Goal: Information Seeking & Learning: Learn about a topic

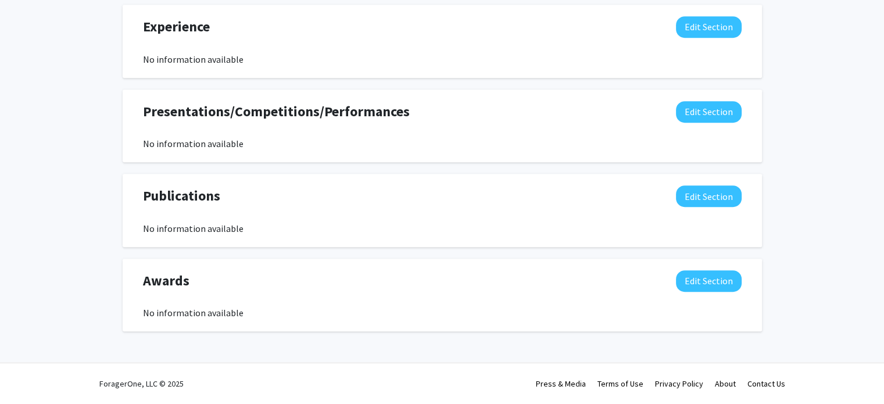
scroll to position [892, 0]
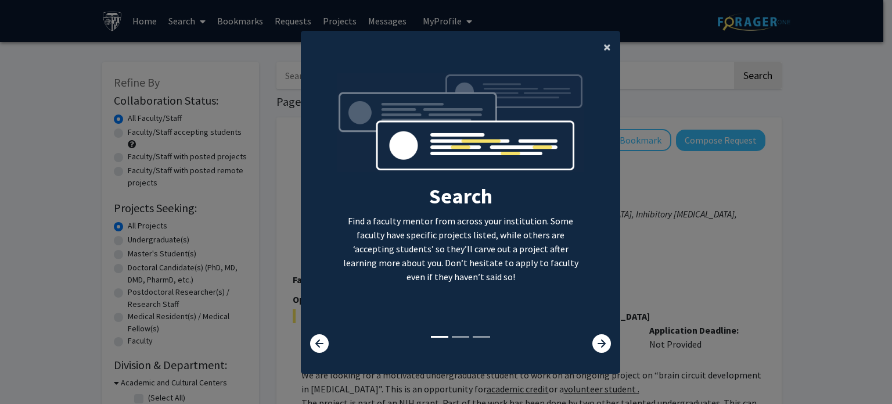
click at [607, 37] on button "×" at bounding box center [607, 47] width 26 height 33
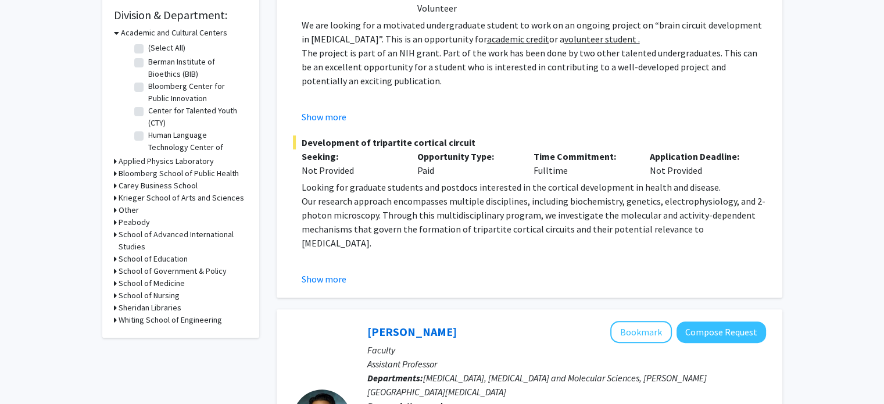
scroll to position [353, 0]
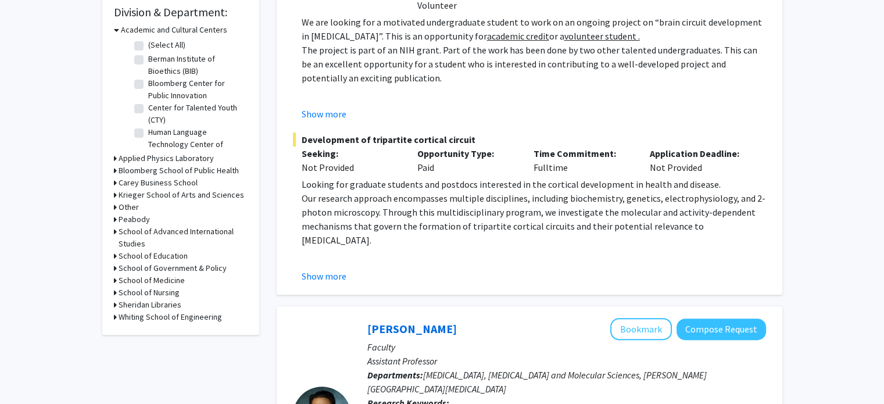
click at [117, 323] on icon at bounding box center [115, 317] width 3 height 12
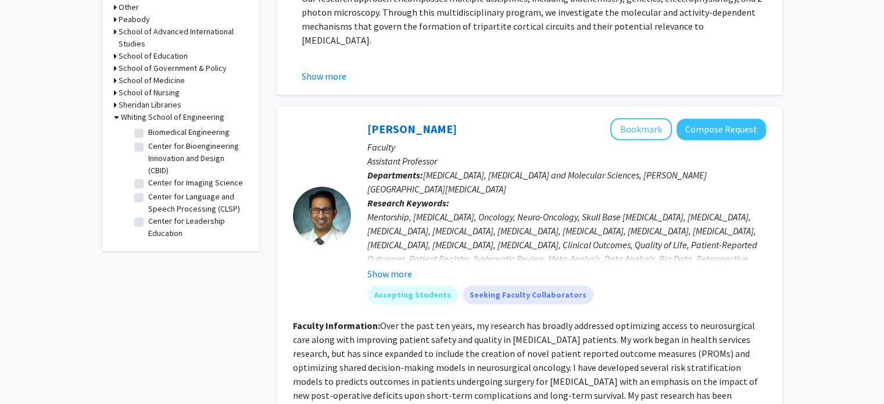
scroll to position [48, 0]
click at [148, 142] on label "Biomedical Engineering" at bounding box center [188, 136] width 81 height 12
click at [148, 138] on input "Biomedical Engineering" at bounding box center [152, 134] width 8 height 8
checkbox input "true"
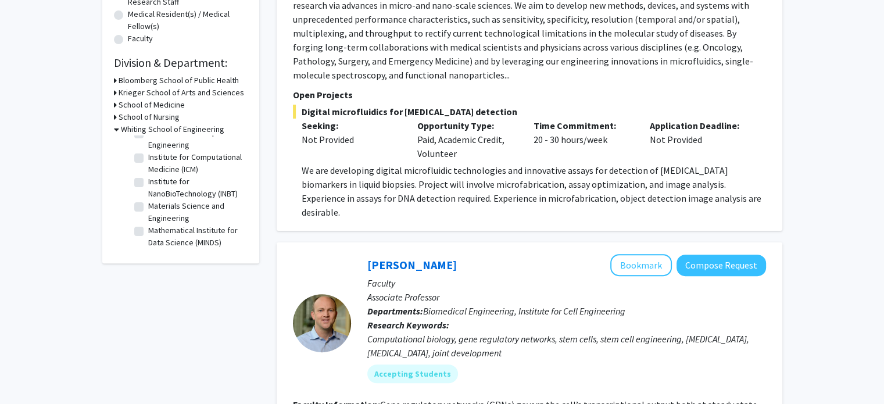
scroll to position [306, 0]
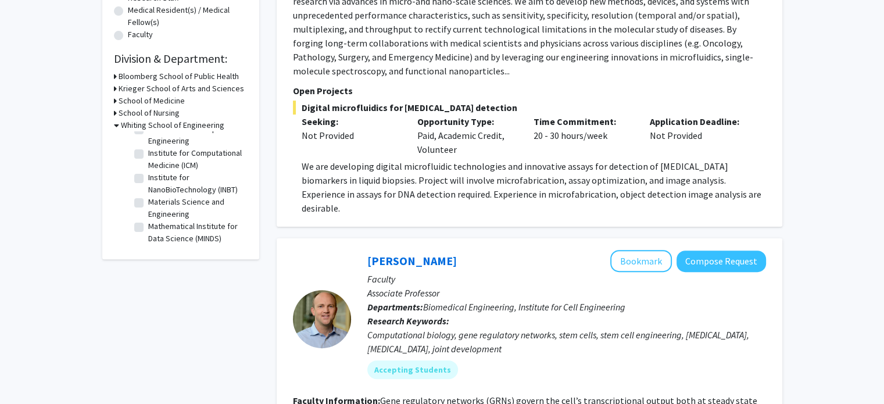
click at [148, 196] on label "Institute for NanoBioTechnology (INBT)" at bounding box center [196, 183] width 96 height 24
click at [148, 179] on input "Institute for NanoBioTechnology (INBT)" at bounding box center [152, 175] width 8 height 8
checkbox input "true"
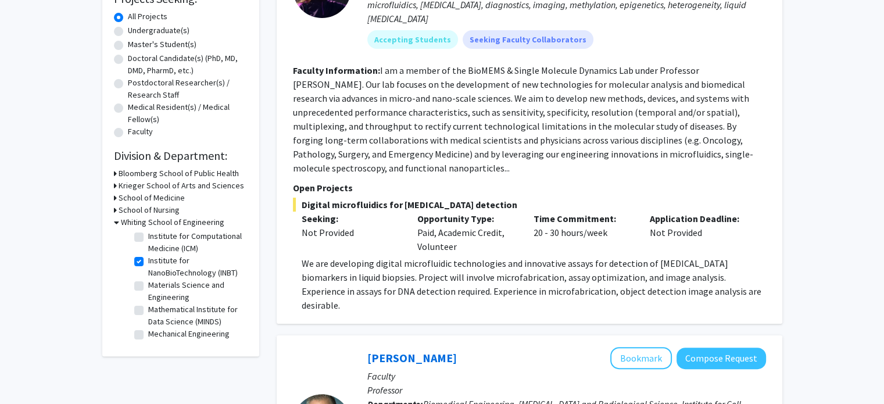
scroll to position [344, 0]
click at [142, 342] on fg-checkbox "Mechanical Engineering Mechanical Engineering" at bounding box center [189, 335] width 110 height 14
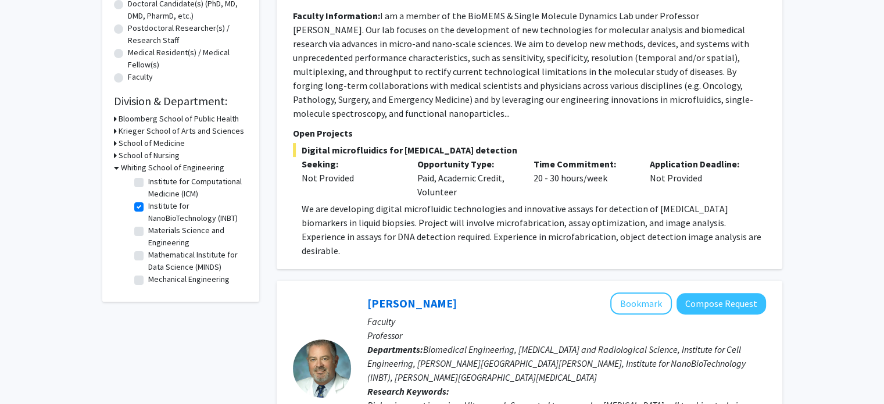
scroll to position [264, 0]
click at [148, 285] on label "Mechanical Engineering" at bounding box center [188, 278] width 81 height 12
click at [148, 280] on input "Mechanical Engineering" at bounding box center [152, 276] width 8 height 8
checkbox input "true"
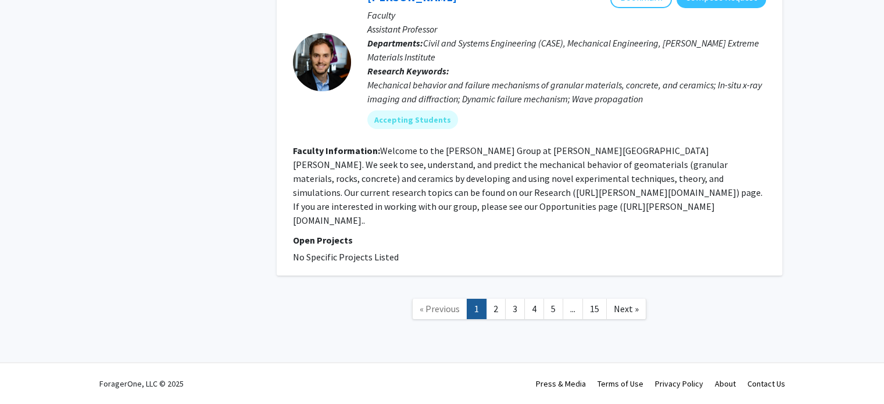
scroll to position [5187, 0]
click at [497, 319] on link "2" at bounding box center [496, 309] width 20 height 20
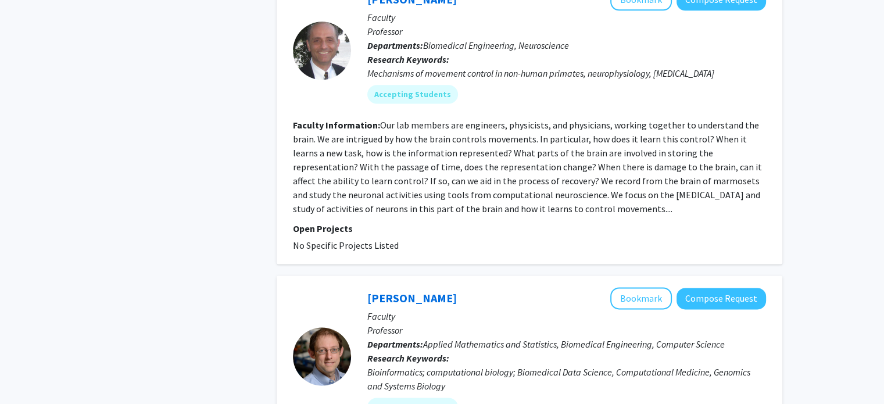
scroll to position [1608, 0]
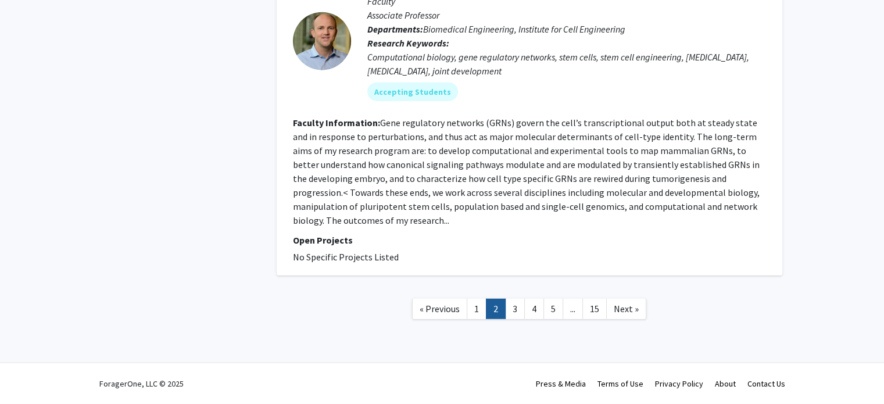
scroll to position [3879, 0]
click at [511, 304] on link "3" at bounding box center [515, 309] width 20 height 20
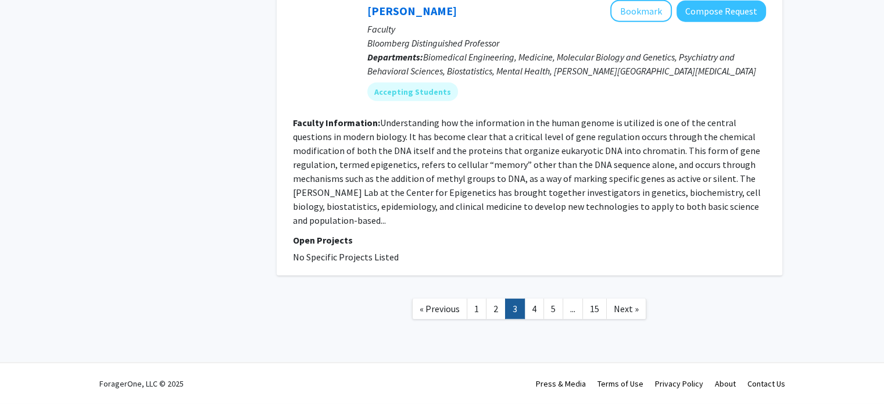
scroll to position [3727, 0]
click at [527, 306] on link "4" at bounding box center [534, 309] width 20 height 20
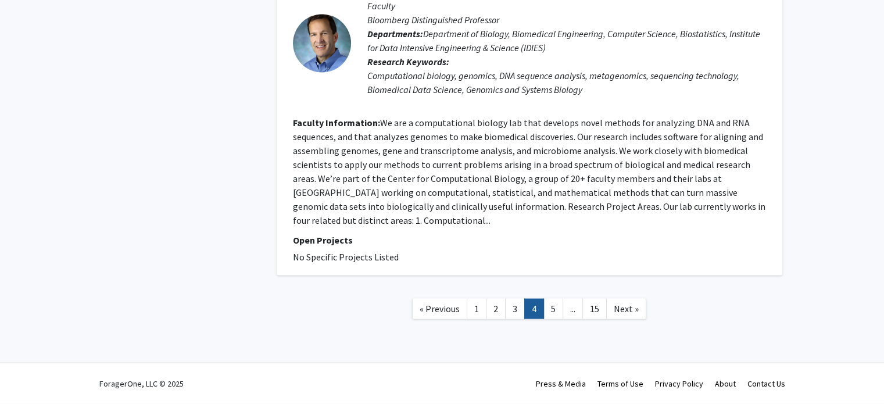
scroll to position [2919, 0]
click at [555, 308] on link "5" at bounding box center [553, 309] width 20 height 20
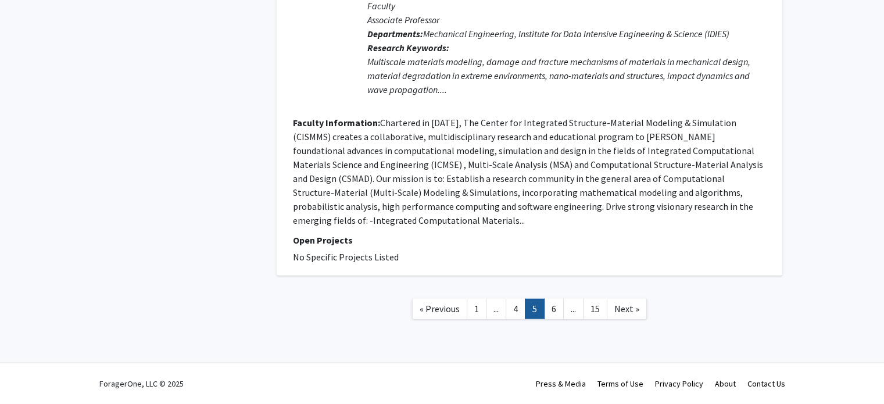
scroll to position [3890, 0]
click at [555, 308] on link "6" at bounding box center [554, 309] width 20 height 20
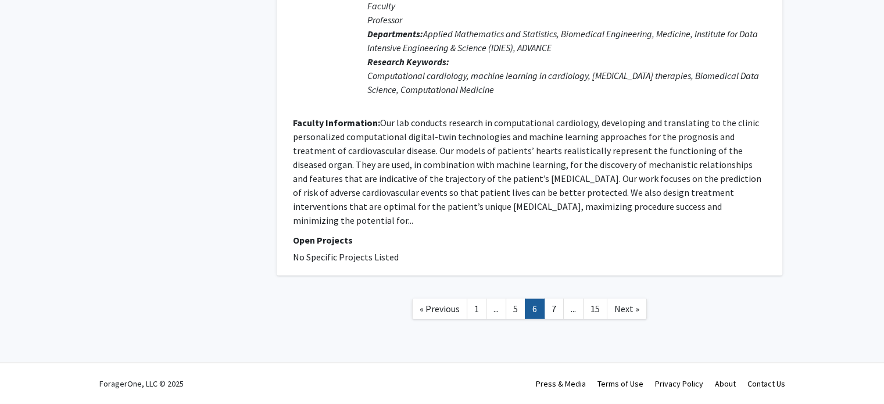
scroll to position [3782, 0]
